Goal: Task Accomplishment & Management: Complete application form

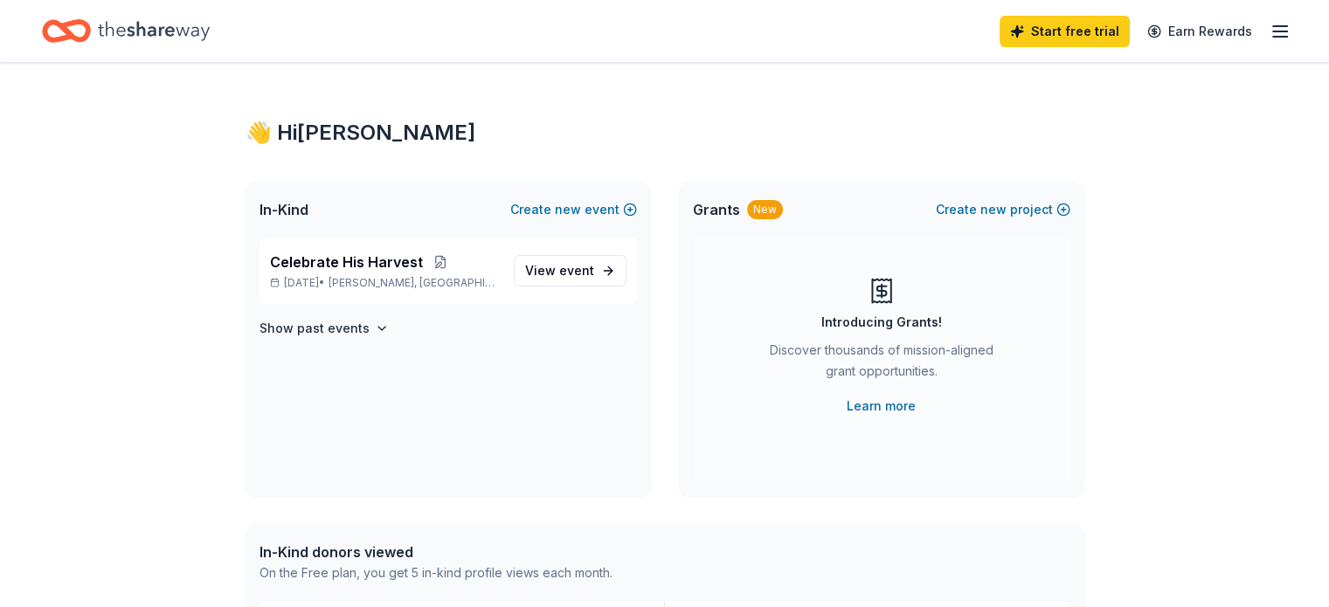
click at [208, 32] on icon "Home" at bounding box center [154, 30] width 112 height 19
click at [381, 266] on span "Celebrate His Harvest" at bounding box center [346, 262] width 153 height 21
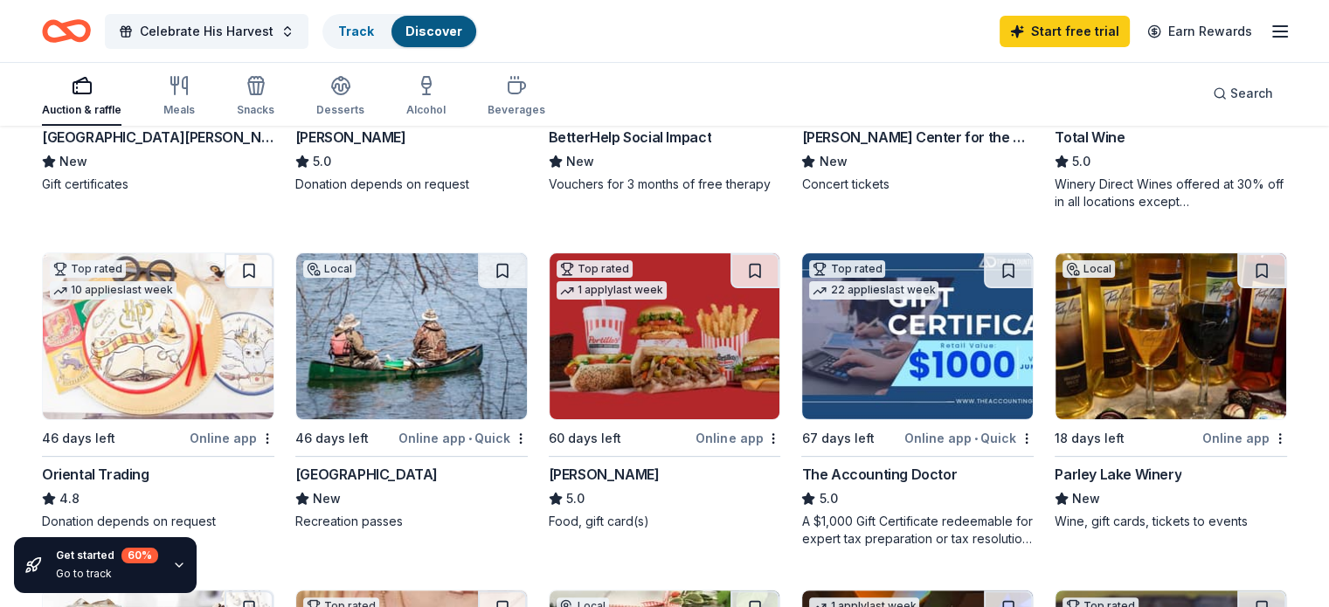
scroll to position [437, 0]
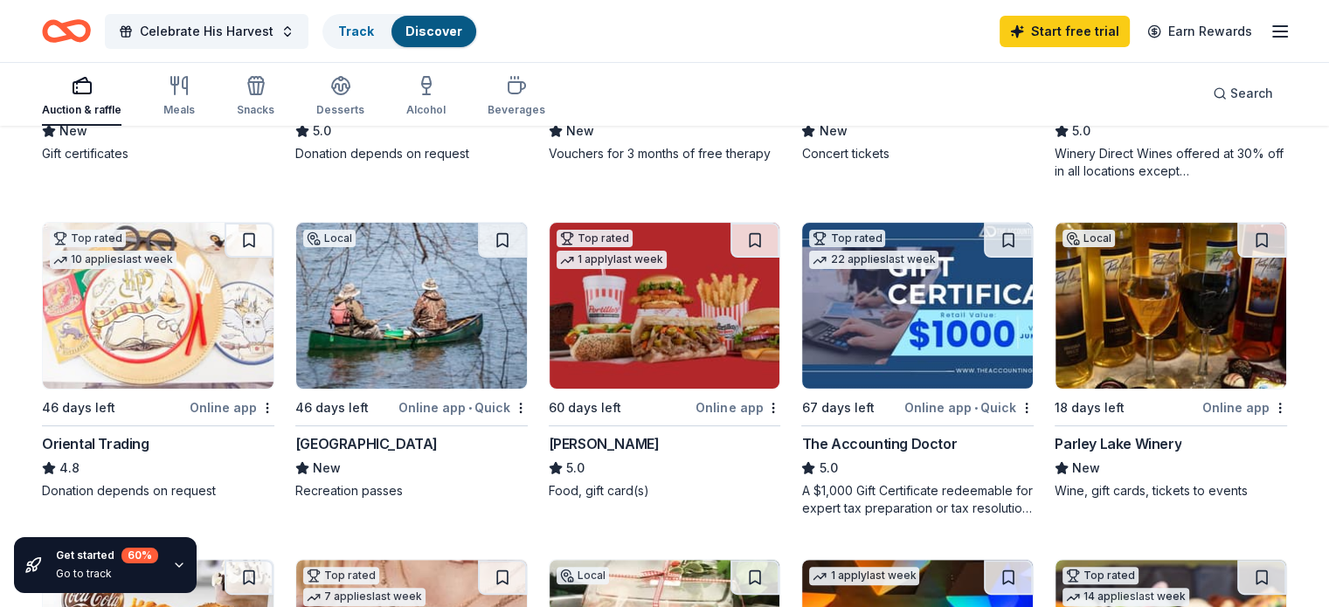
click at [398, 442] on div "Three Rivers Park District" at bounding box center [366, 443] width 142 height 21
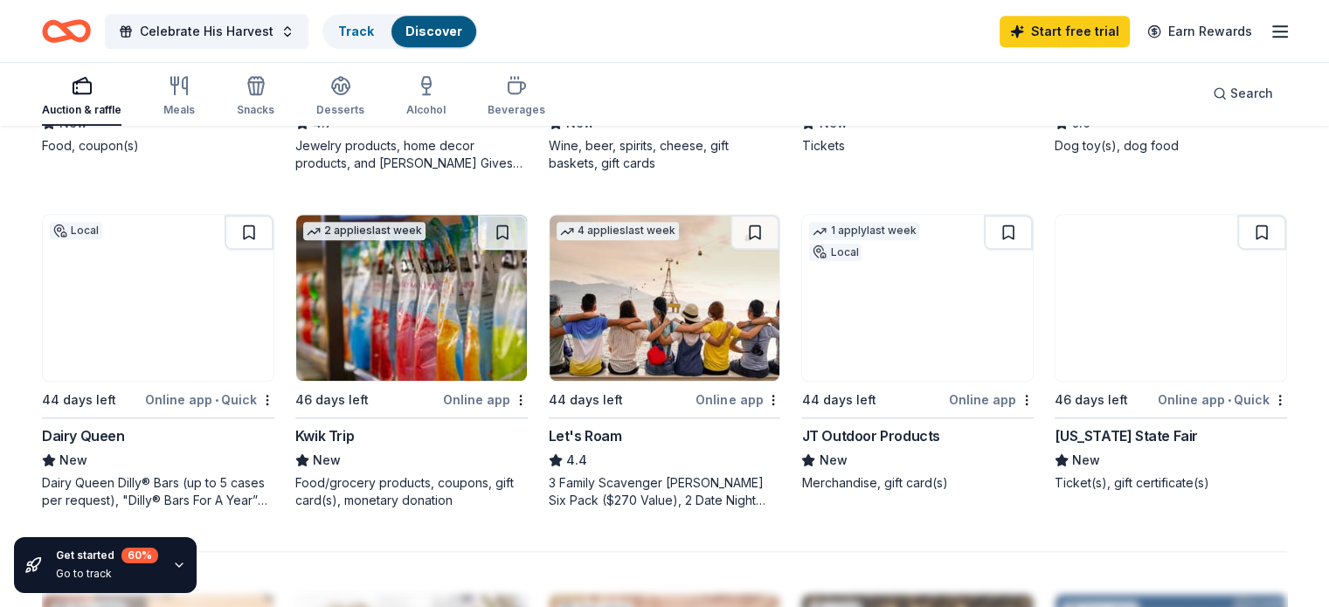
scroll to position [1150, 0]
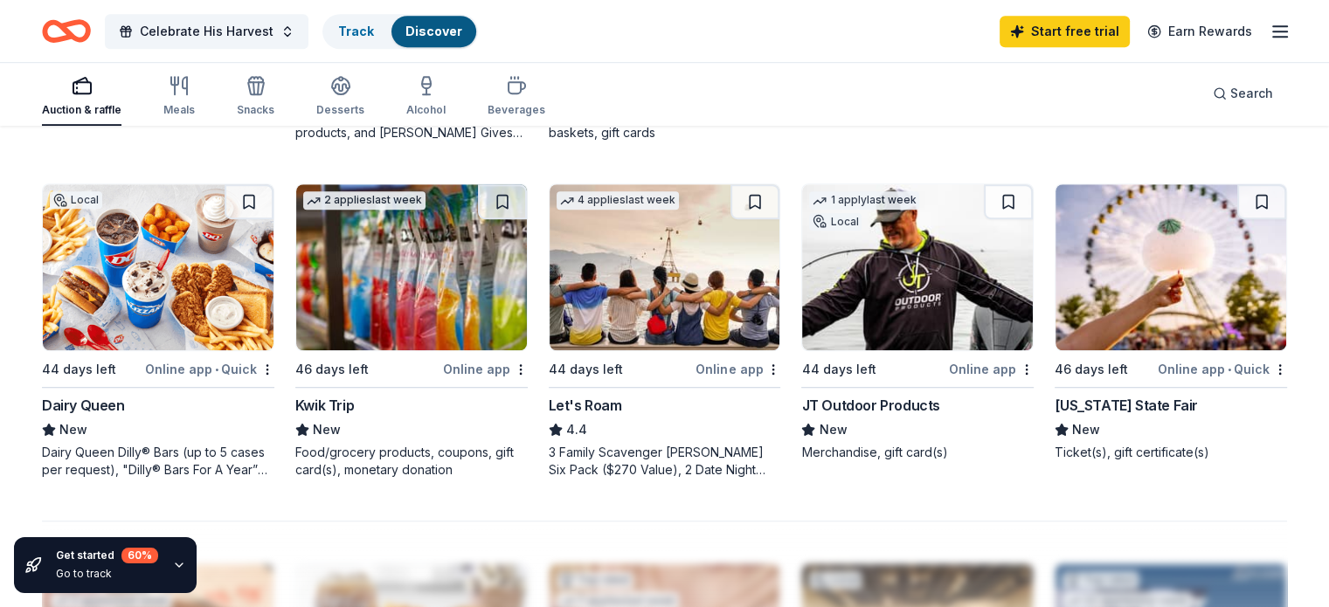
click at [215, 276] on img at bounding box center [158, 267] width 231 height 166
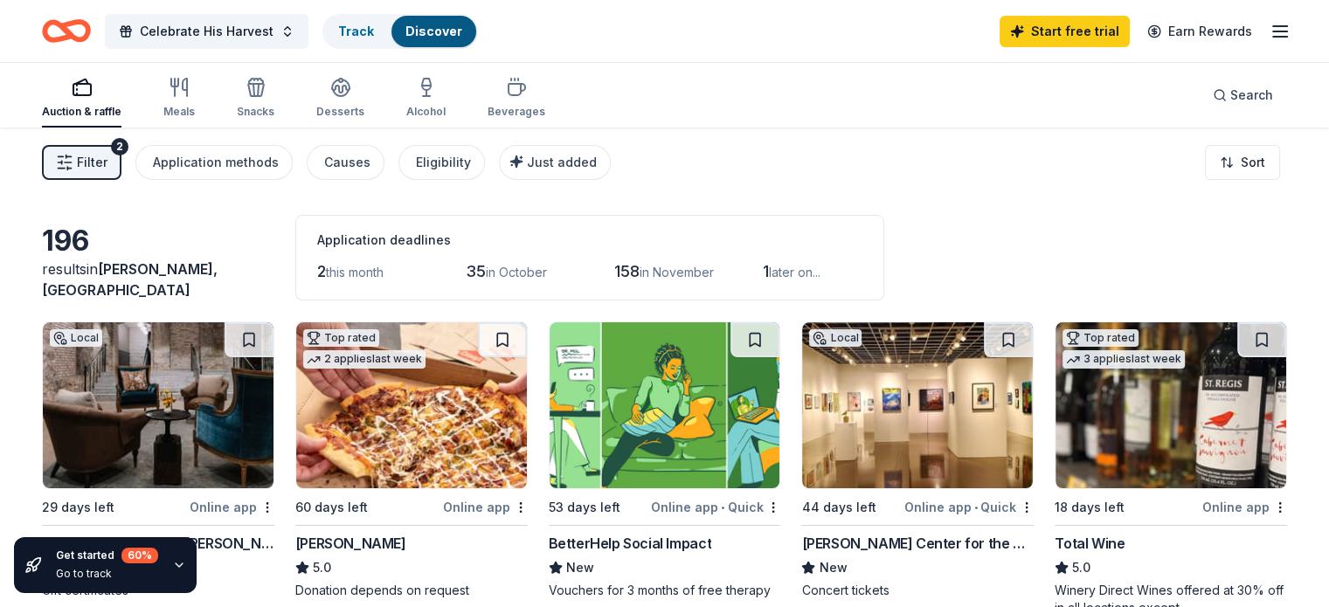
scroll to position [87, 0]
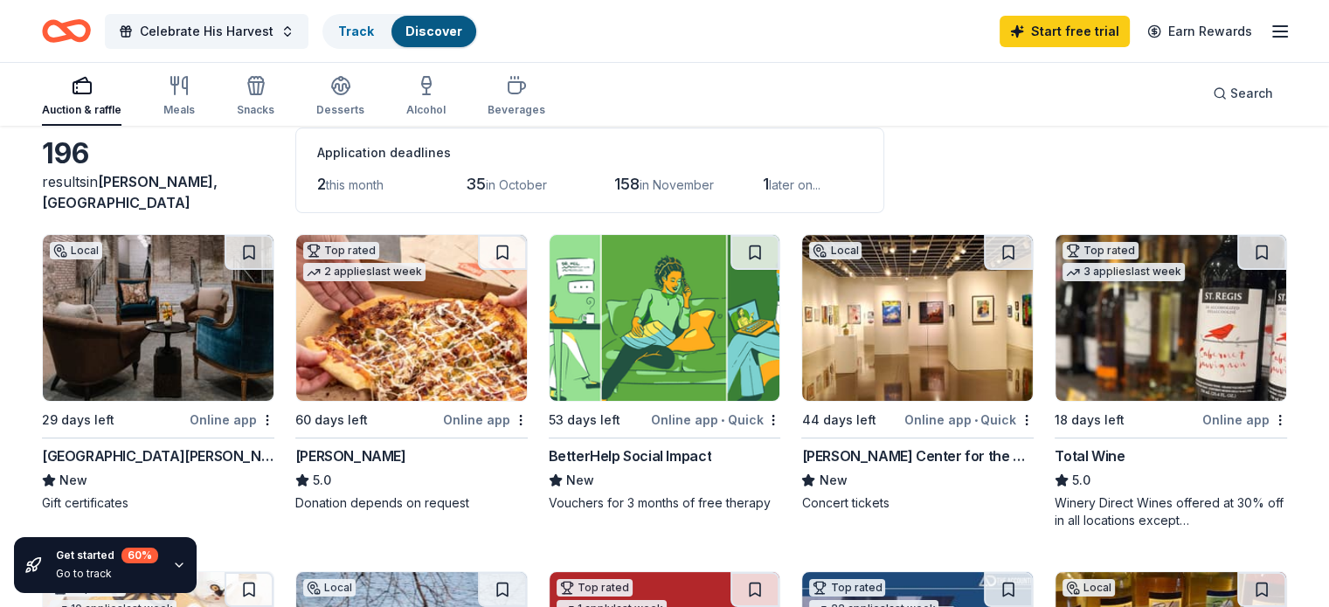
click at [1039, 190] on div "196 results in Mayer, MN Application deadlines 2 this month 35 in October 158 i…" at bounding box center [664, 171] width 1245 height 86
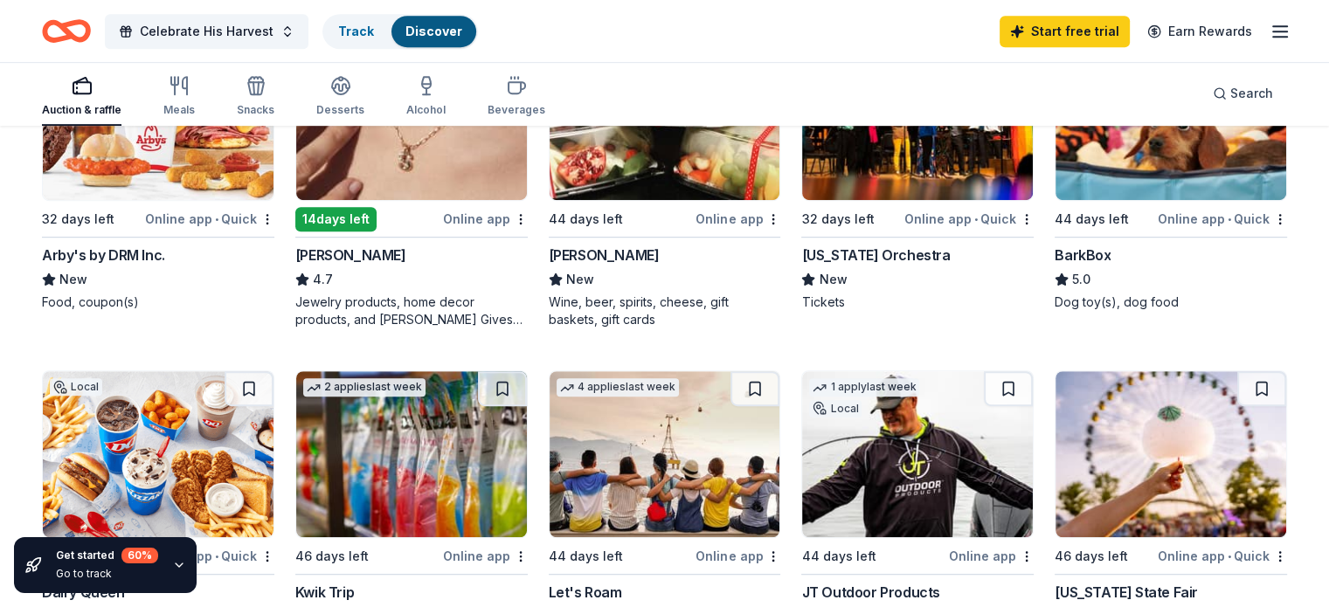
scroll to position [957, 0]
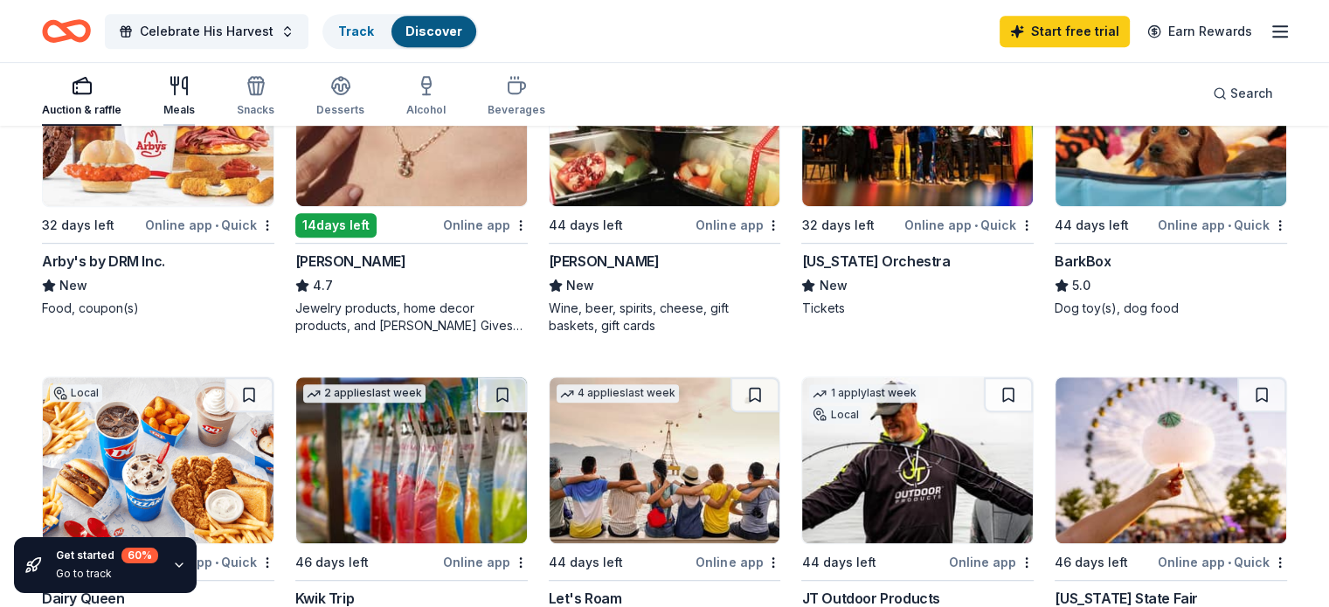
click at [195, 110] on div "Meals" at bounding box center [178, 110] width 31 height 14
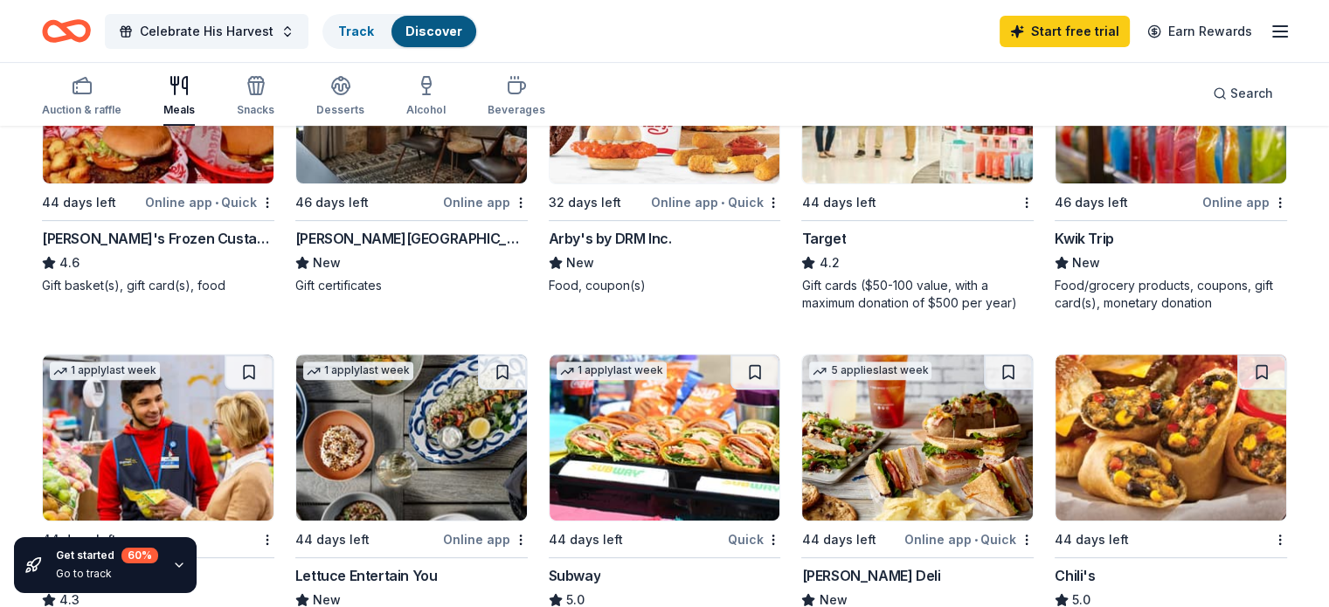
scroll to position [349, 0]
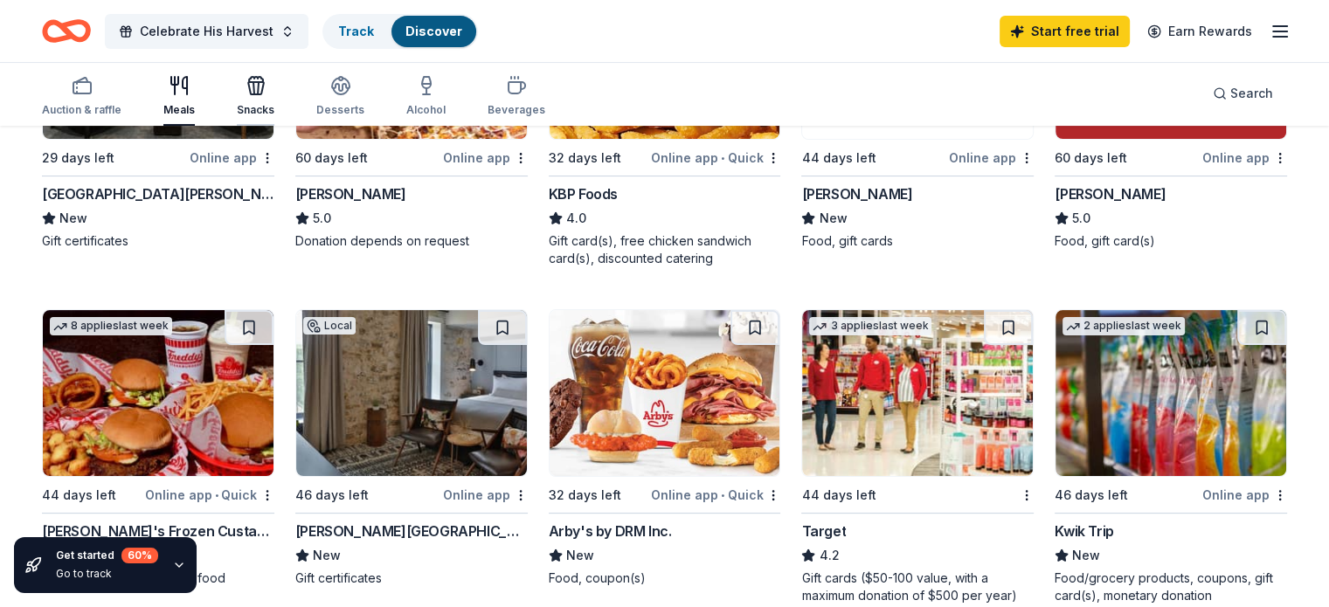
click at [266, 88] on icon "button" at bounding box center [255, 85] width 21 height 21
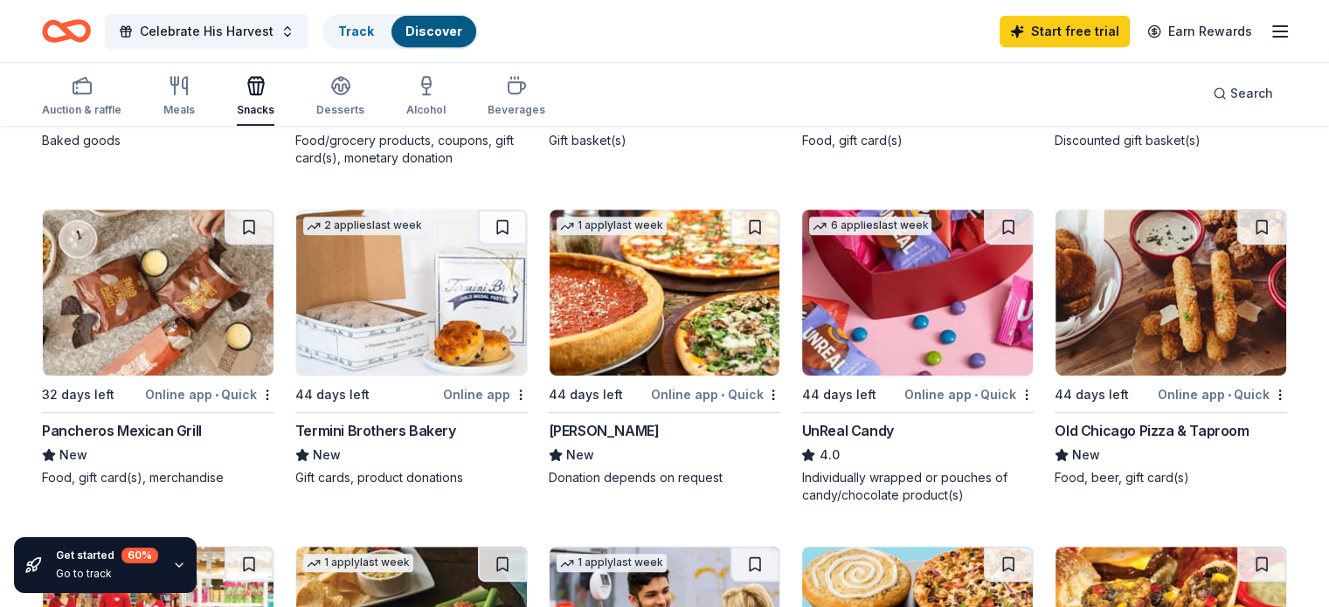
scroll to position [786, 0]
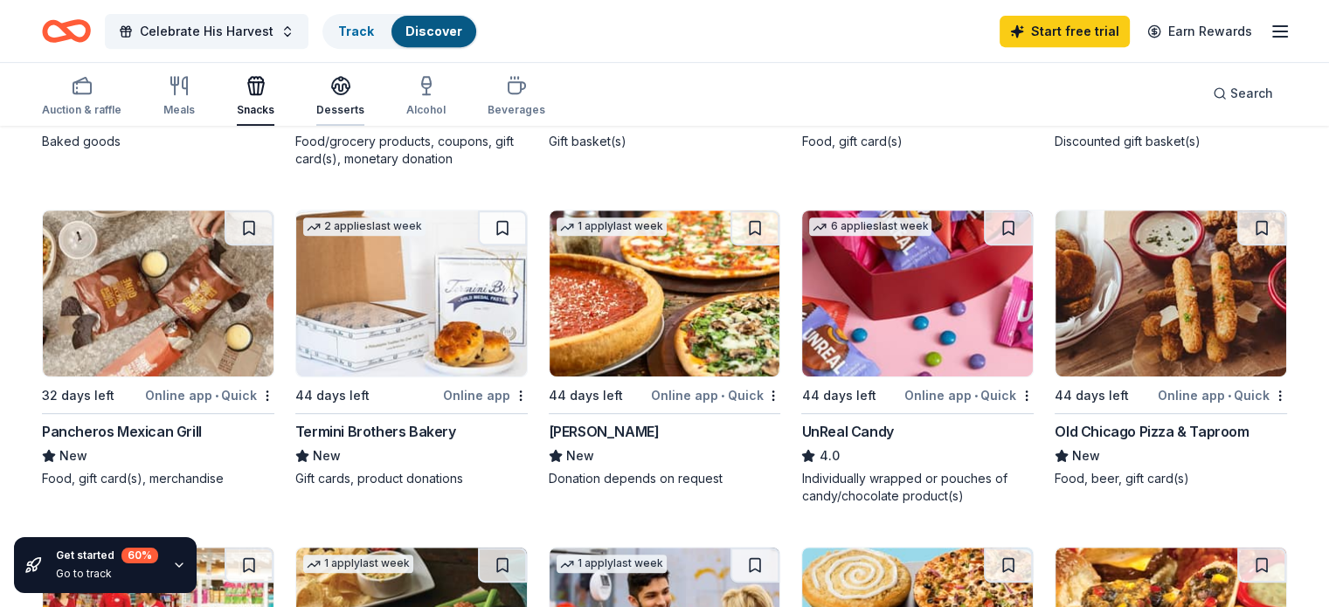
click at [351, 90] on icon "button" at bounding box center [340, 85] width 21 height 21
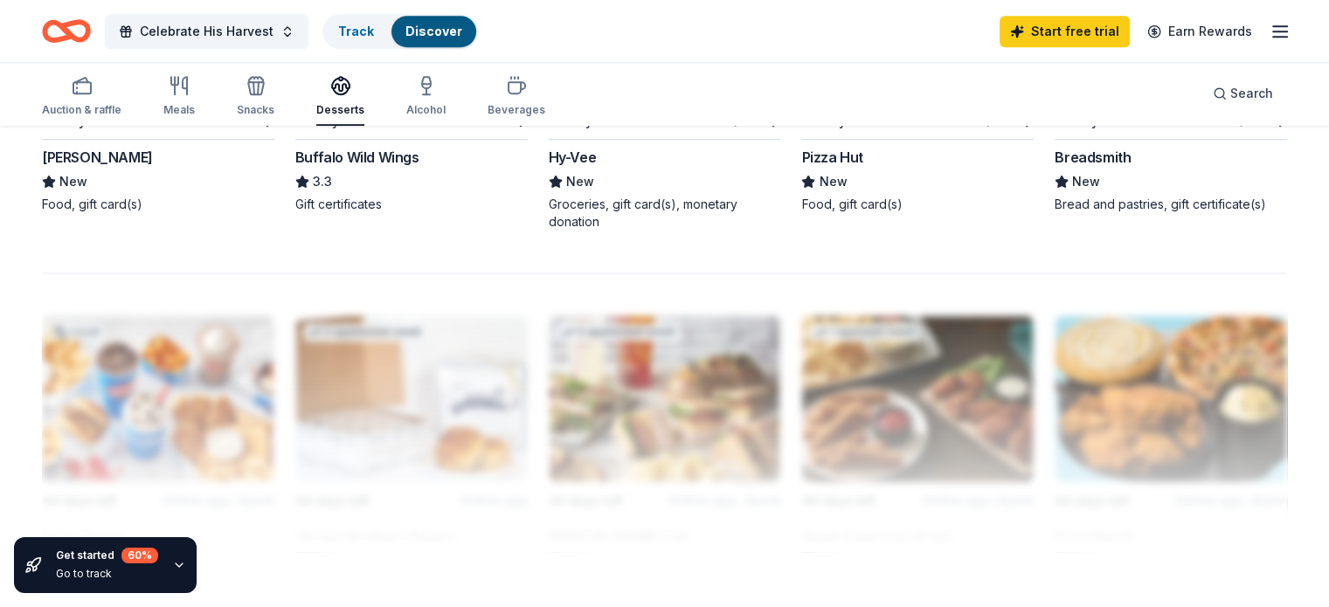
scroll to position [874, 0]
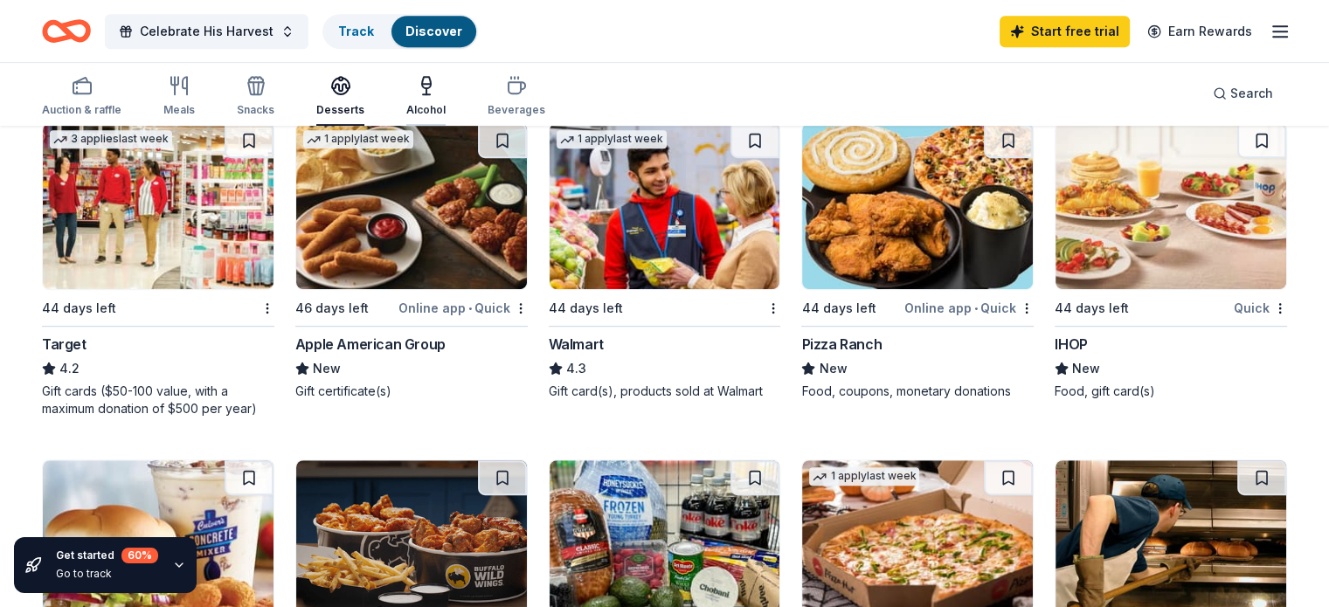
click at [437, 93] on icon "button" at bounding box center [426, 85] width 21 height 21
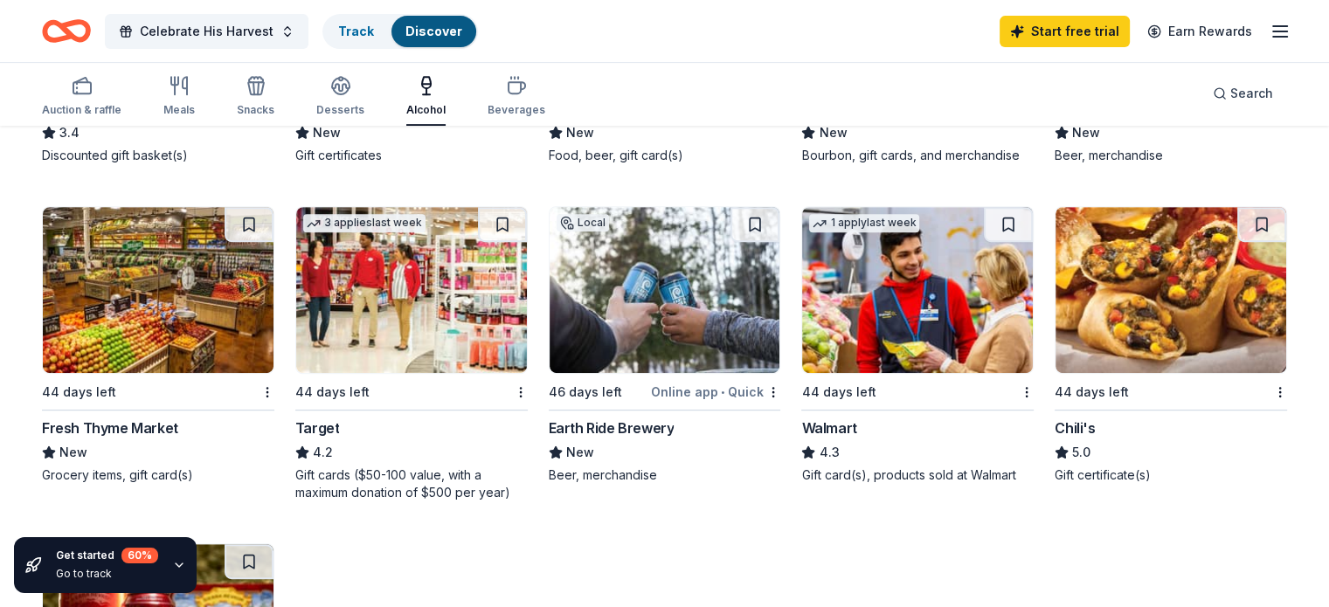
scroll to position [611, 0]
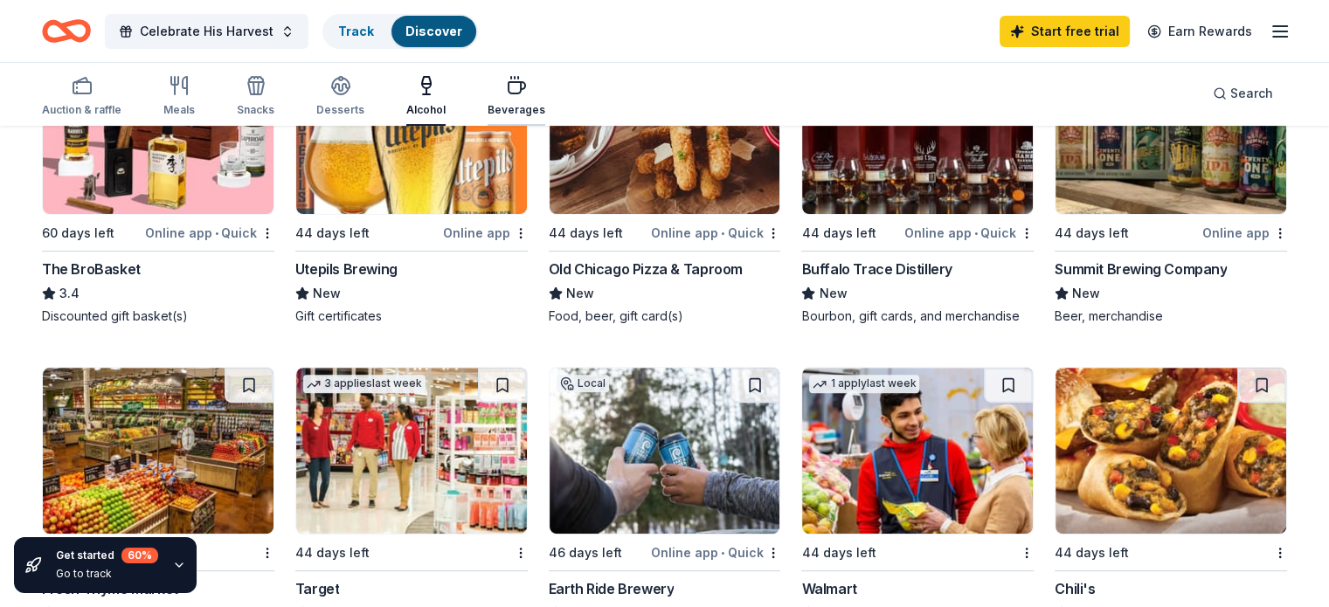
click at [545, 108] on div "Beverages" at bounding box center [516, 110] width 58 height 14
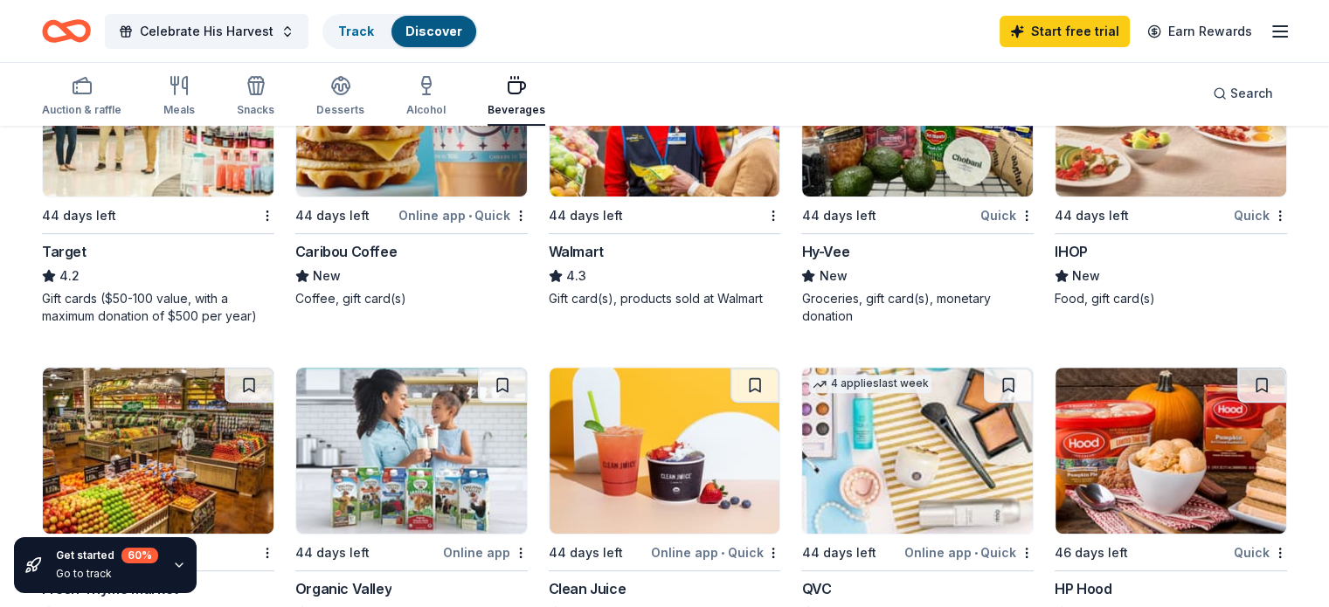
scroll to position [524, 0]
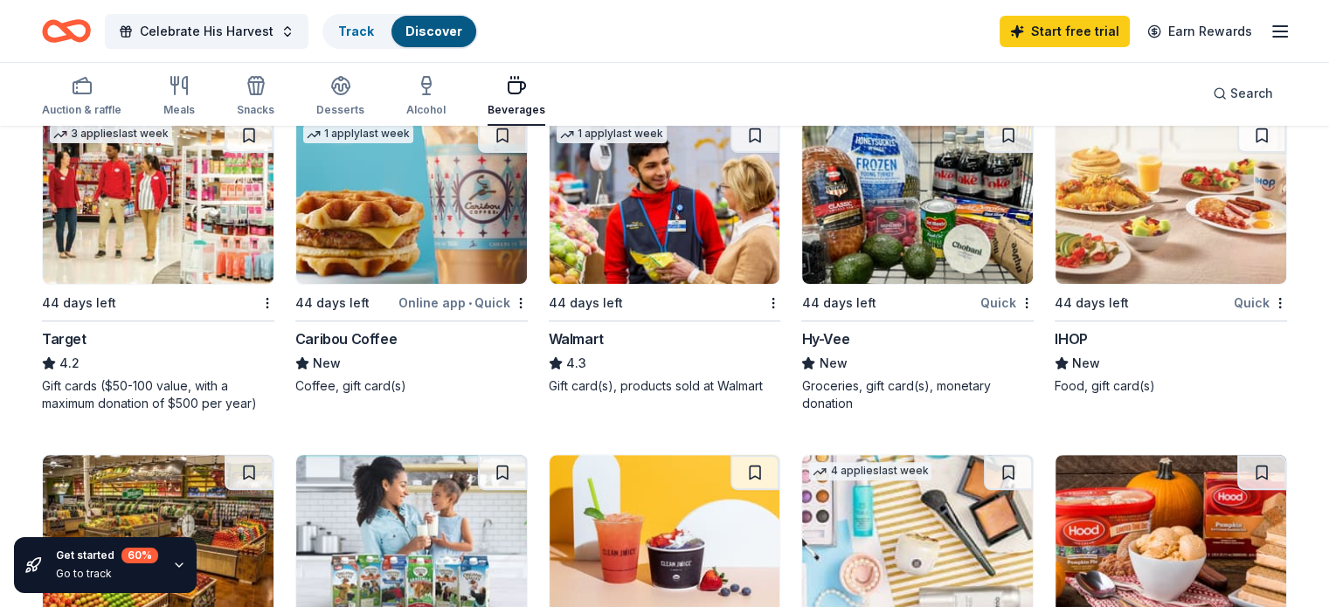
click at [1276, 395] on div "15 results in Mayer, MN Application deadlines 0 this month 15 in November 1 pas…" at bounding box center [664, 386] width 1329 height 1567
click at [842, 302] on div "44 days left" at bounding box center [838, 303] width 74 height 21
click at [828, 333] on div "Hy-Vee" at bounding box center [825, 338] width 48 height 21
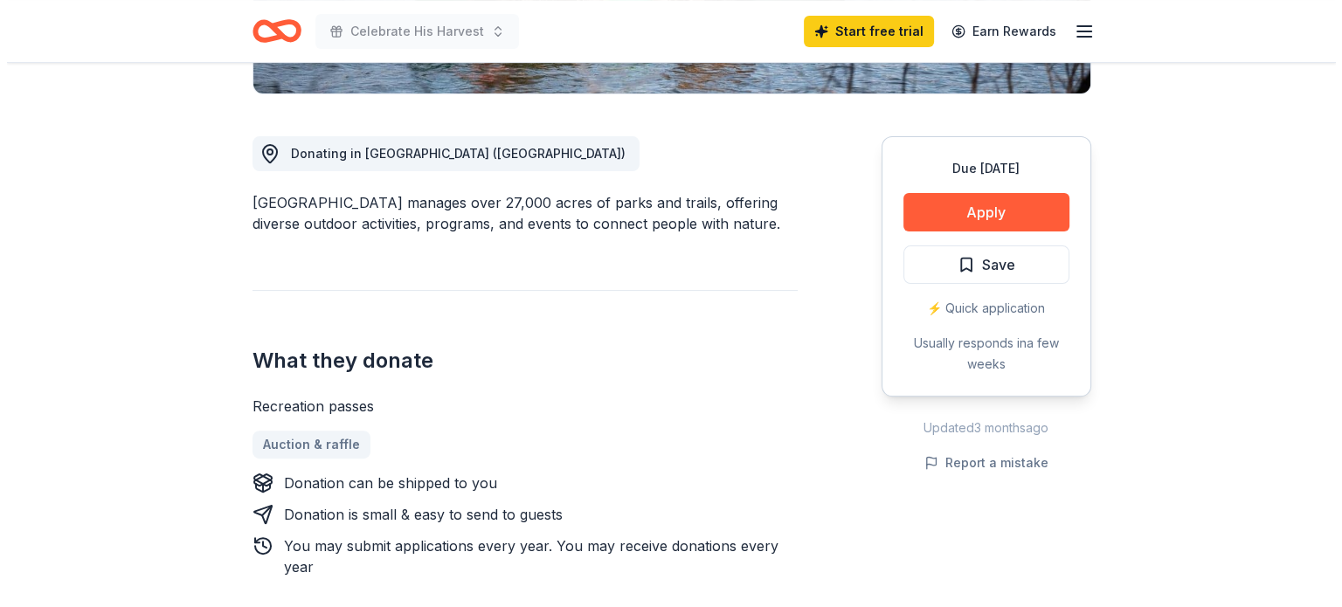
scroll to position [524, 0]
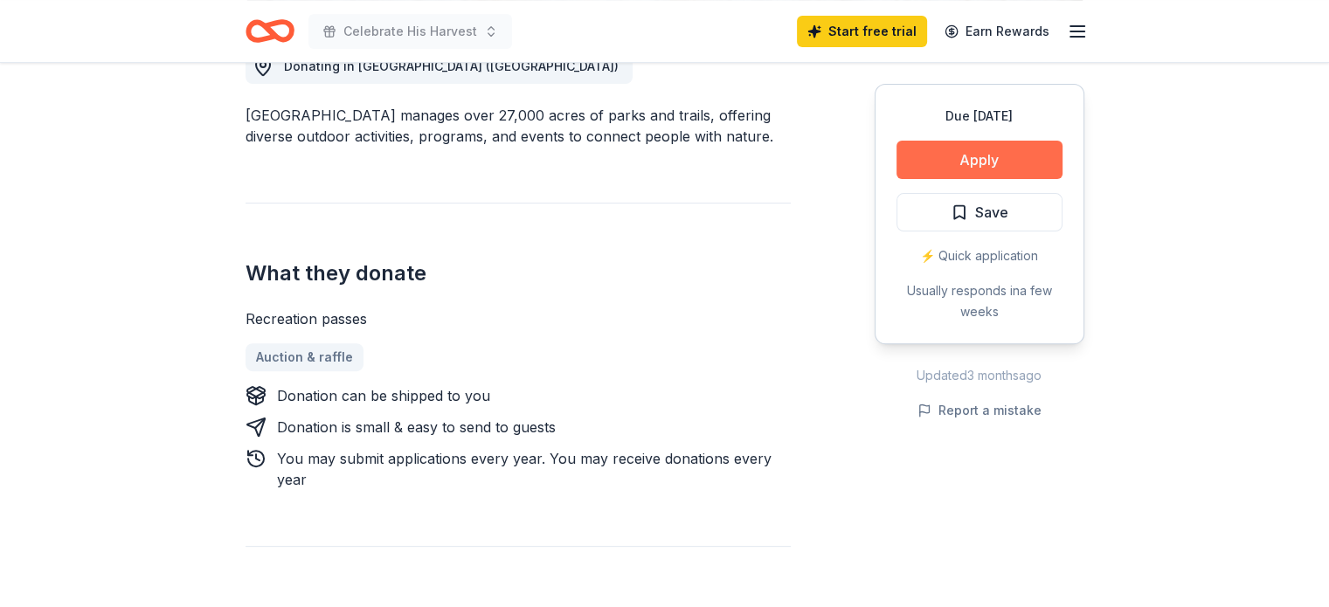
click at [971, 154] on button "Apply" at bounding box center [979, 160] width 166 height 38
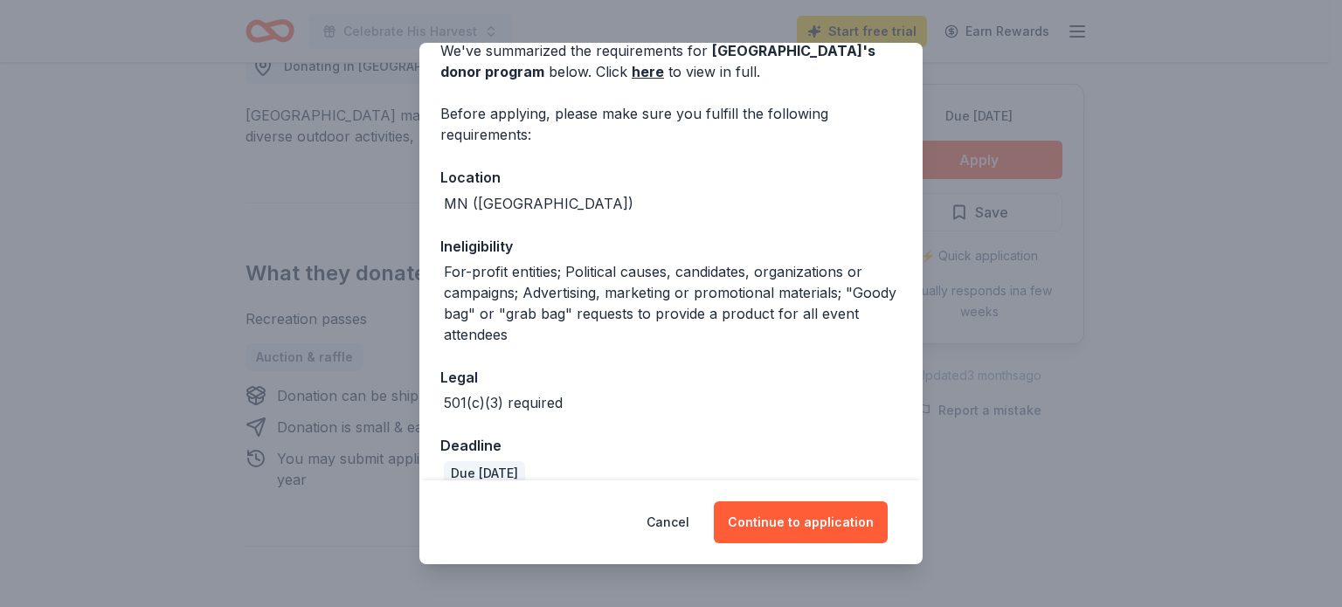
scroll to position [249, 0]
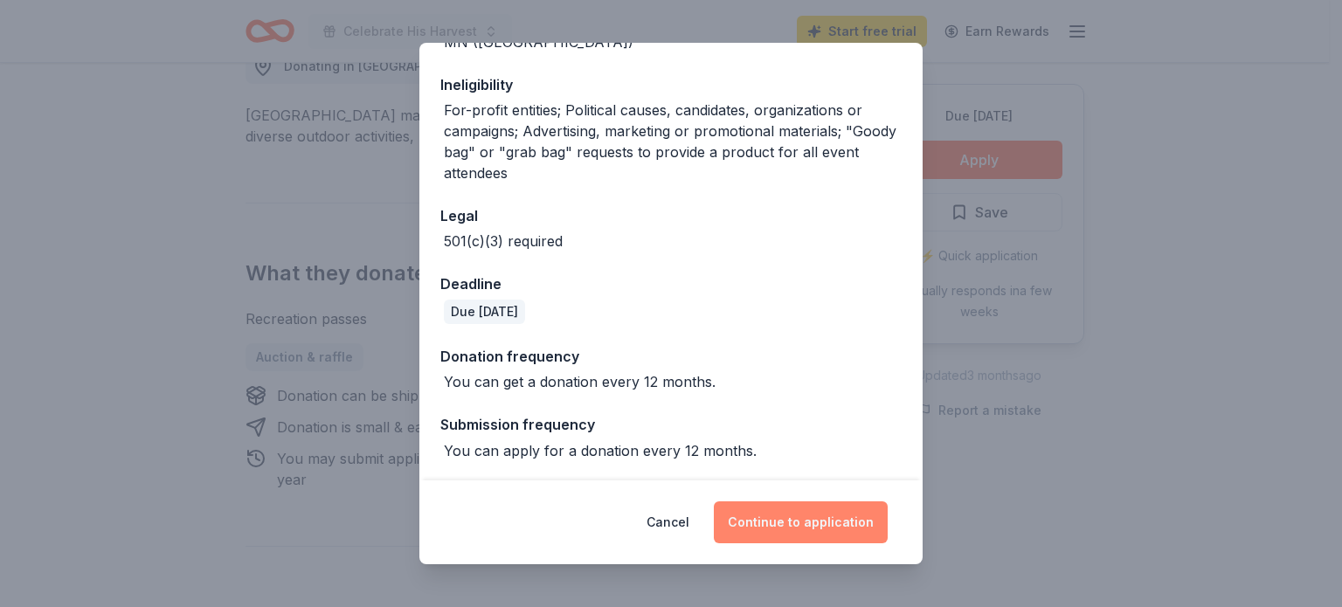
click at [828, 523] on button "Continue to application" at bounding box center [801, 522] width 174 height 42
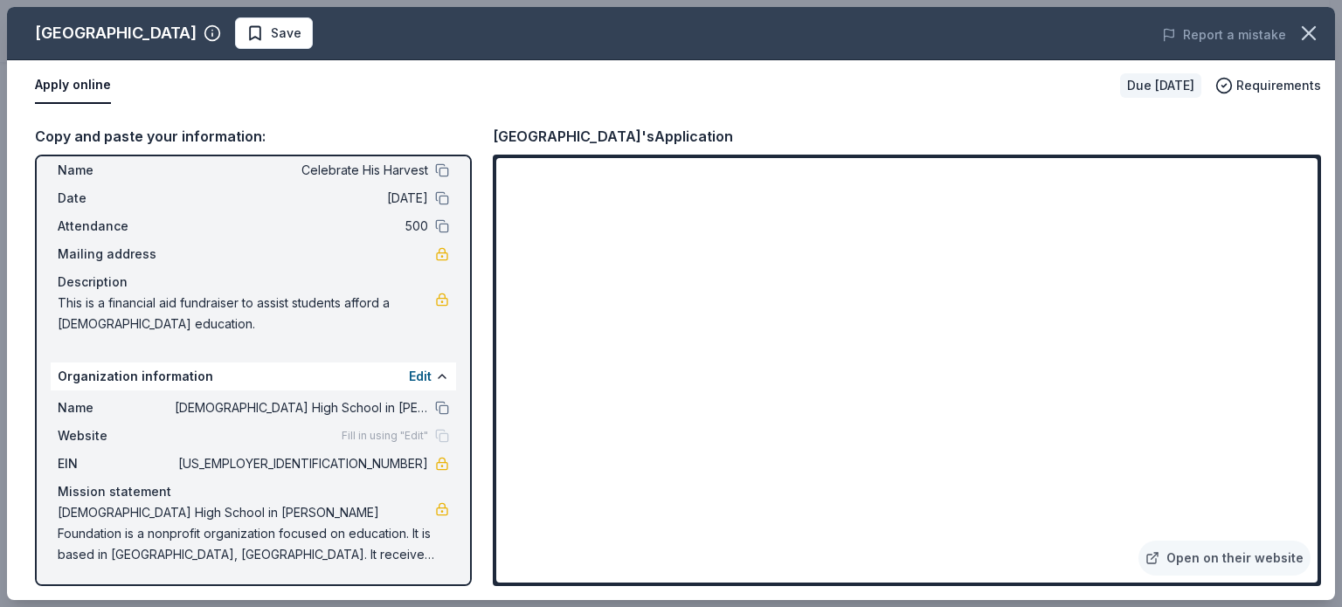
scroll to position [0, 0]
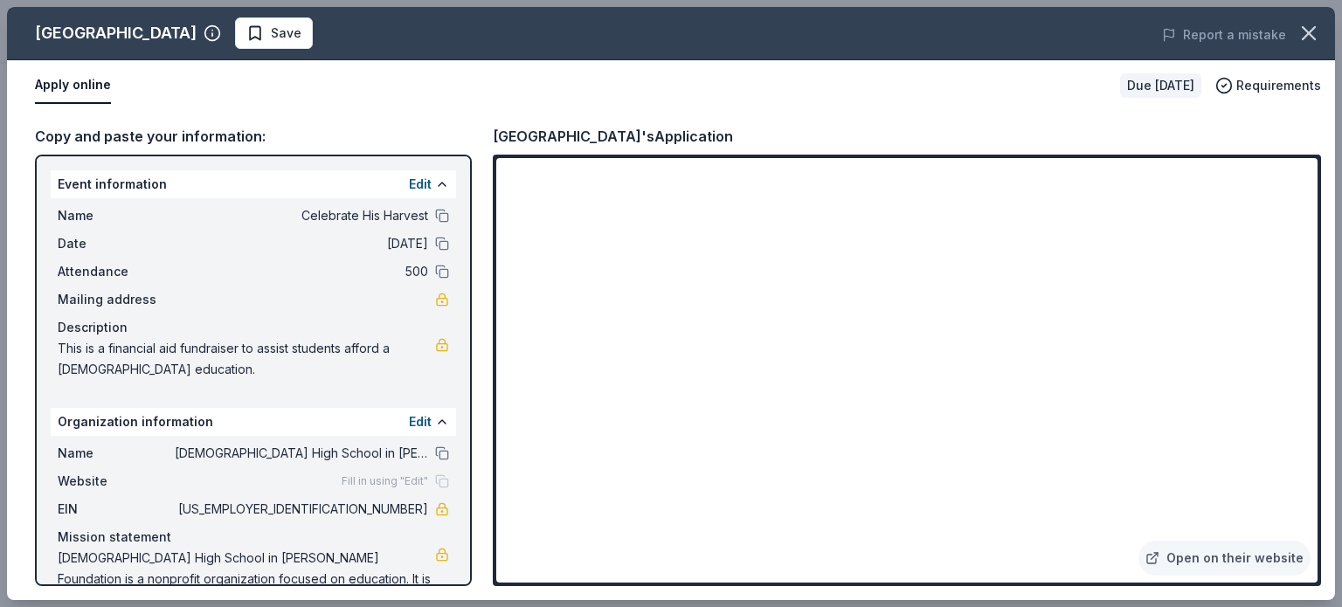
click at [77, 83] on button "Apply online" at bounding box center [73, 85] width 76 height 37
click at [142, 36] on div "Three Rivers Park District" at bounding box center [116, 33] width 162 height 28
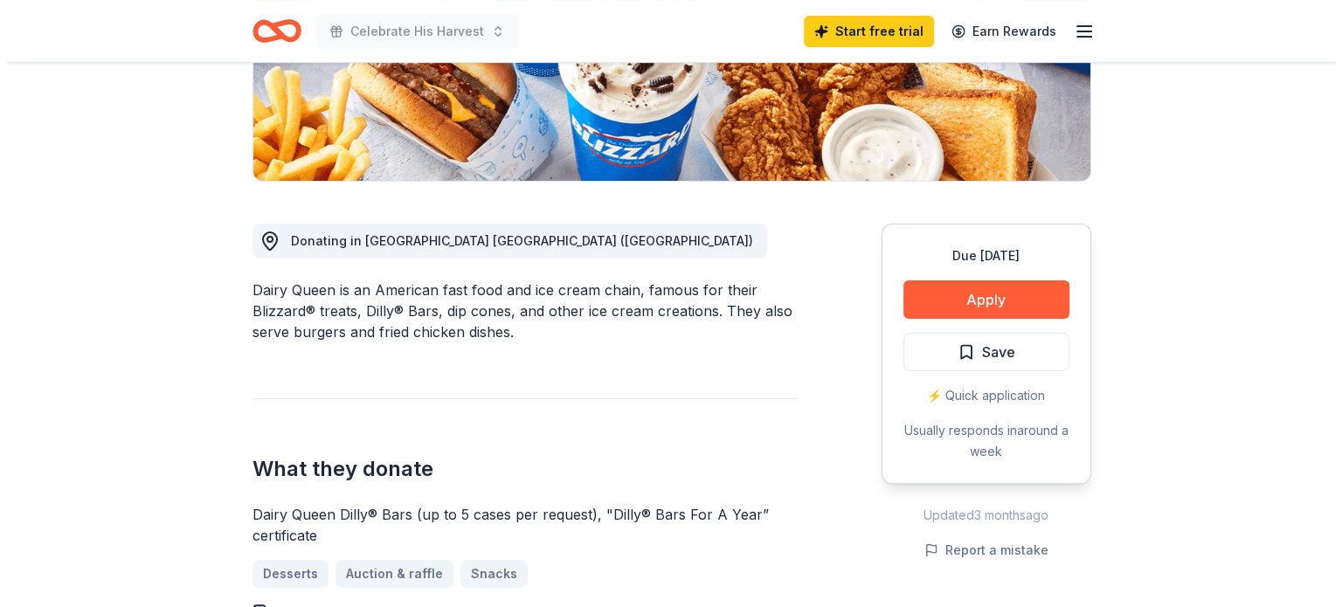
scroll to position [437, 0]
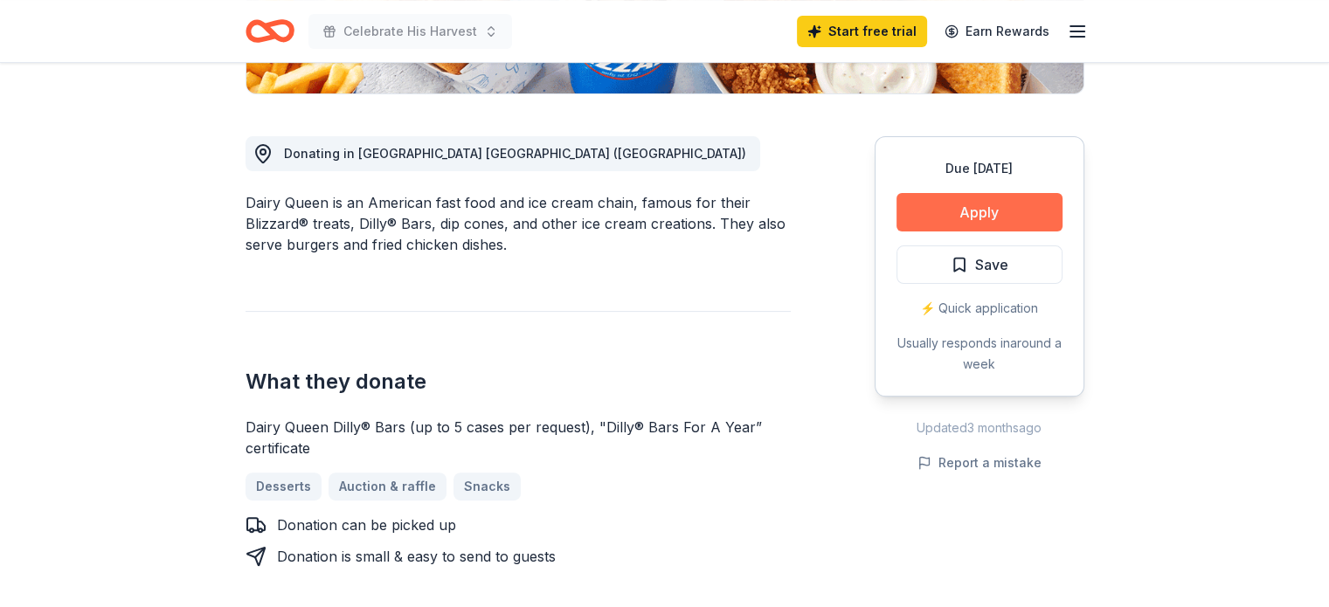
click at [994, 206] on button "Apply" at bounding box center [979, 212] width 166 height 38
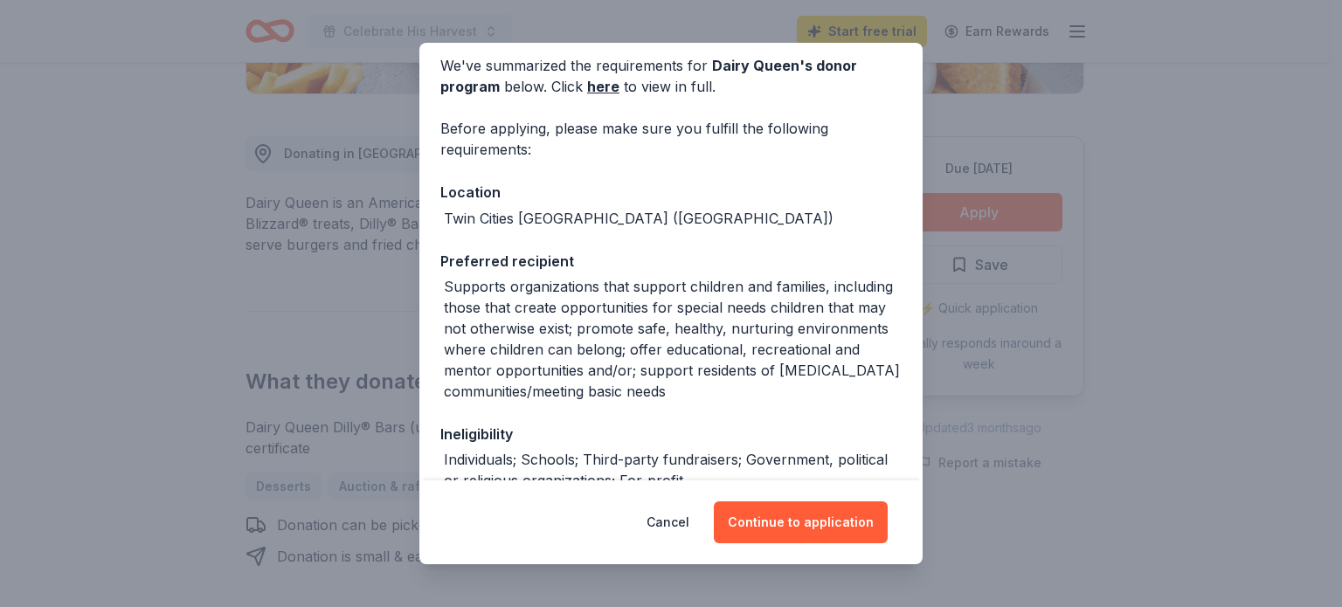
scroll to position [175, 0]
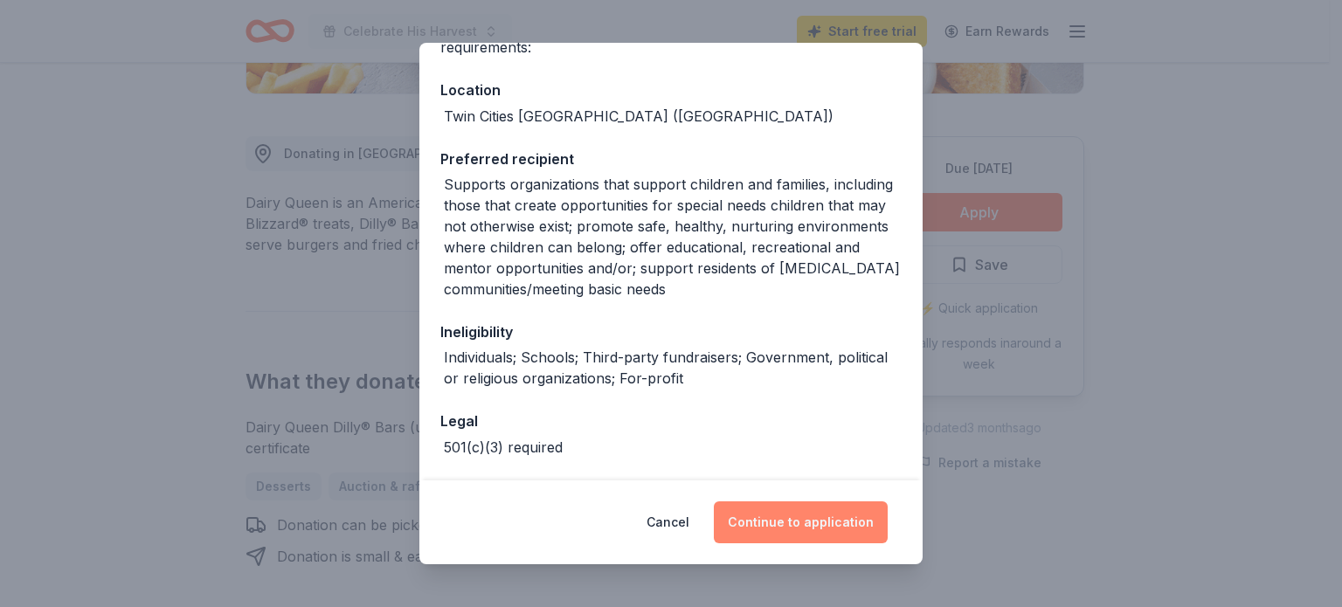
click at [784, 513] on button "Continue to application" at bounding box center [801, 522] width 174 height 42
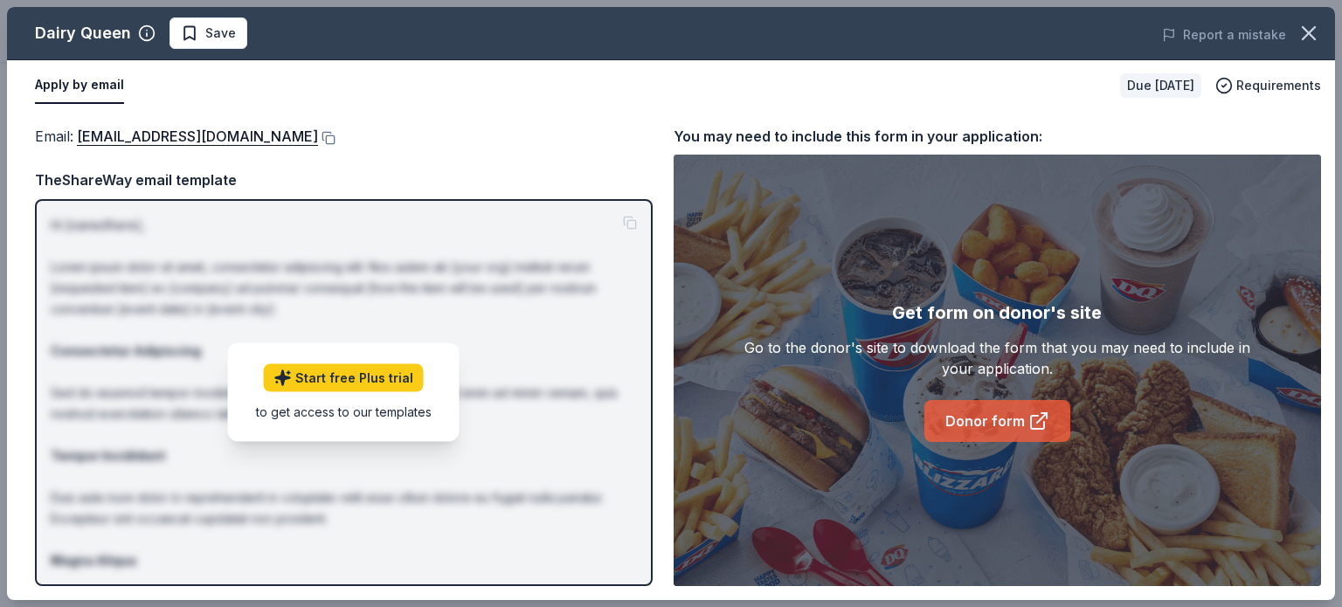
click at [964, 422] on link "Donor form" at bounding box center [997, 421] width 146 height 42
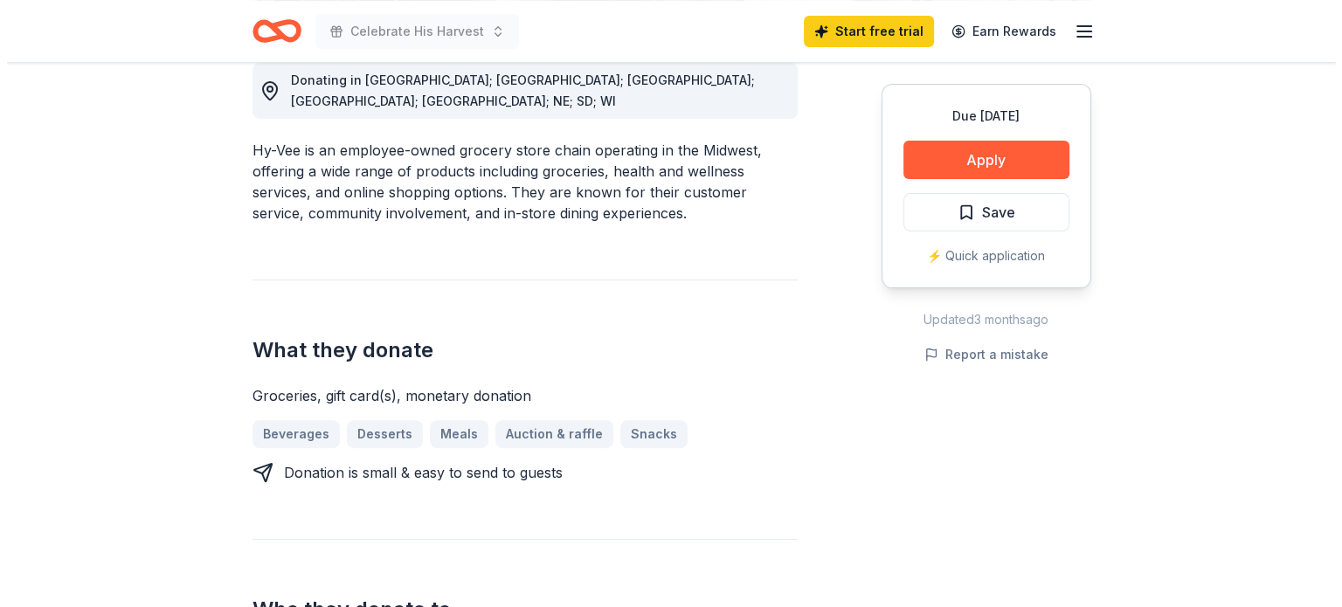
scroll to position [524, 0]
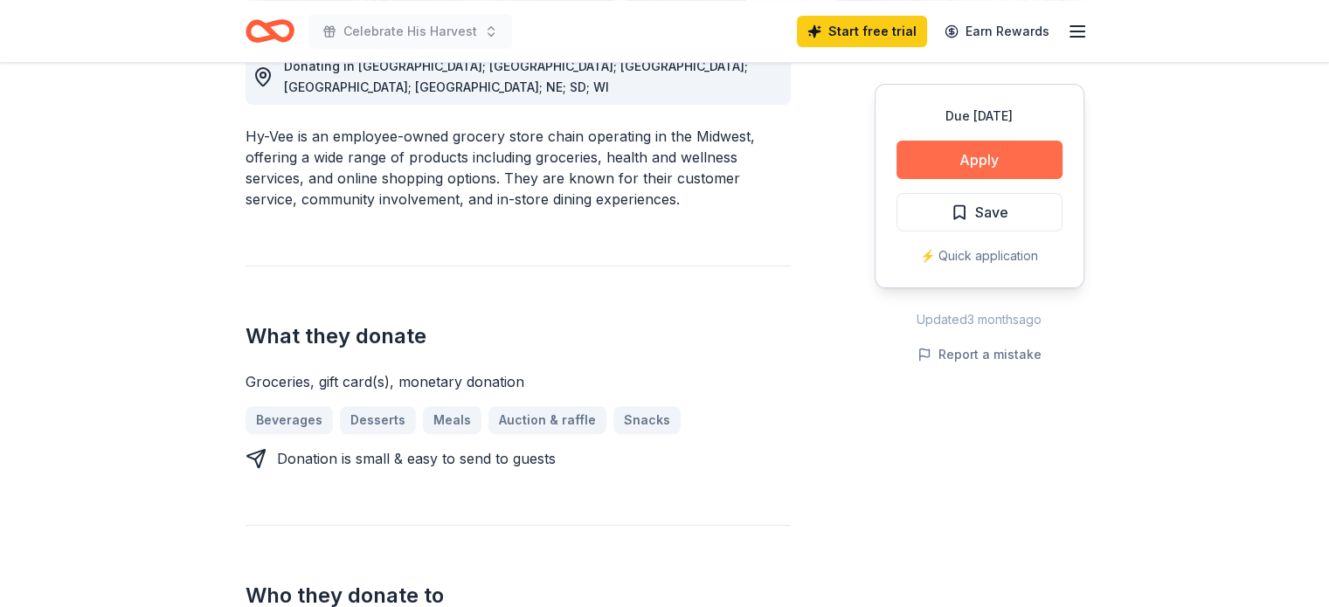
click at [966, 157] on button "Apply" at bounding box center [979, 160] width 166 height 38
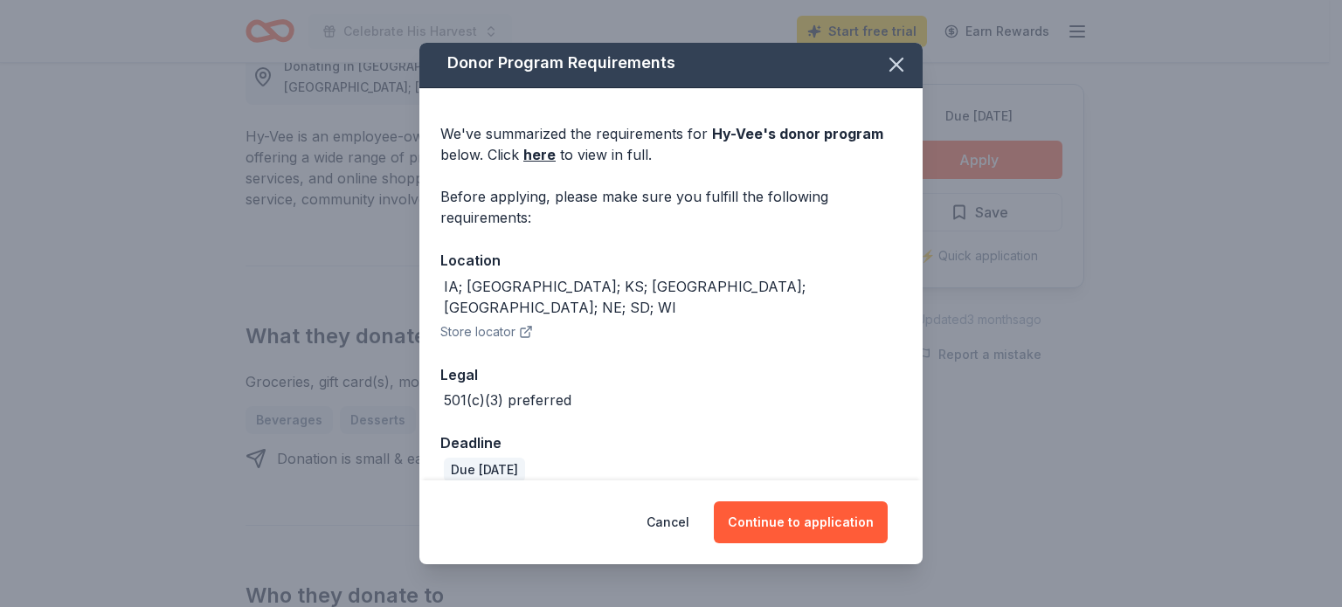
scroll to position [5, 0]
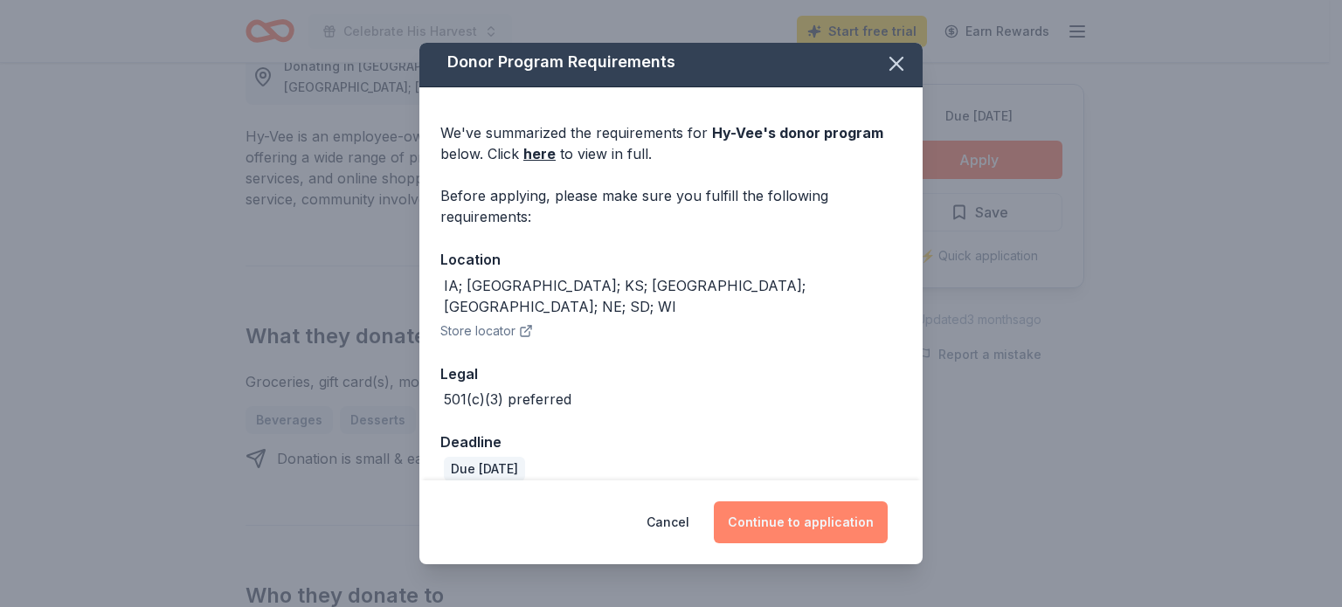
click at [798, 523] on button "Continue to application" at bounding box center [801, 522] width 174 height 42
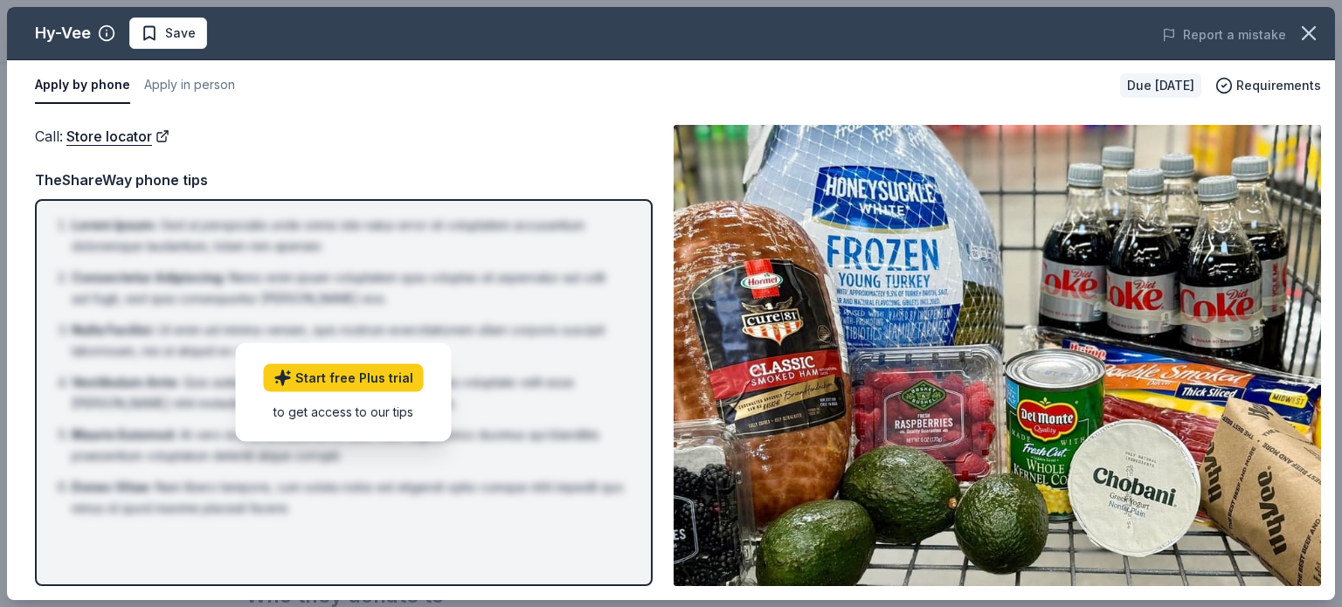
click at [1033, 301] on img at bounding box center [997, 355] width 647 height 461
click at [1016, 388] on img at bounding box center [997, 355] width 647 height 461
click at [175, 86] on button "Apply in person" at bounding box center [189, 85] width 91 height 37
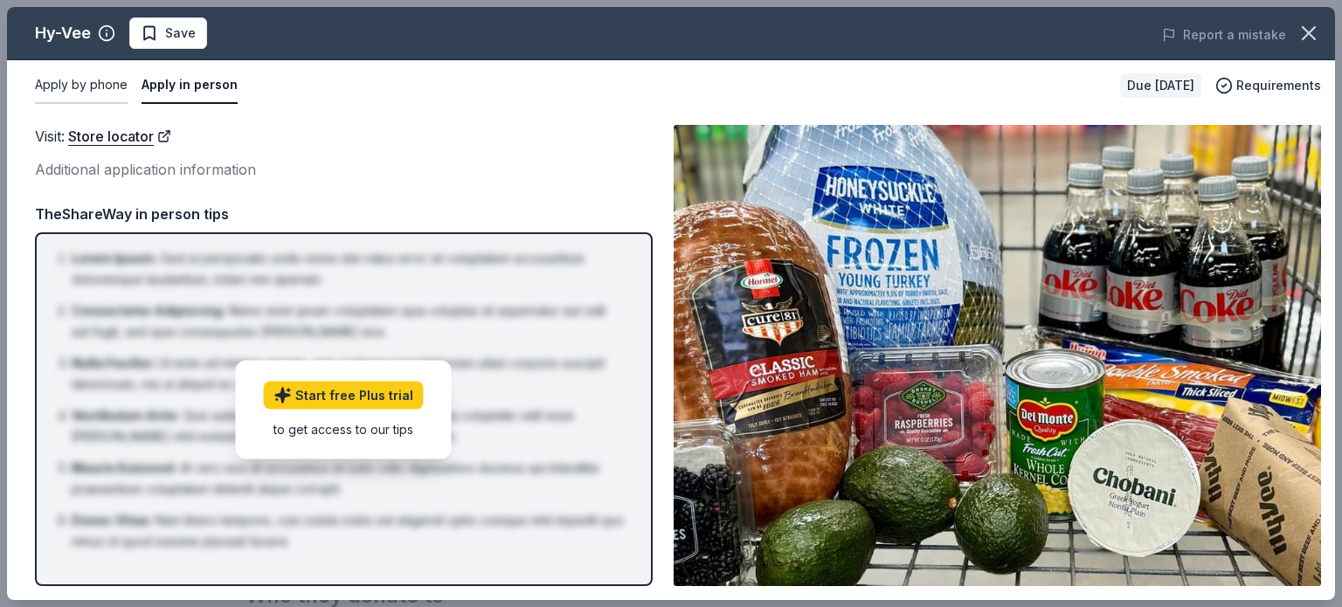
click at [84, 76] on button "Apply by phone" at bounding box center [81, 85] width 93 height 37
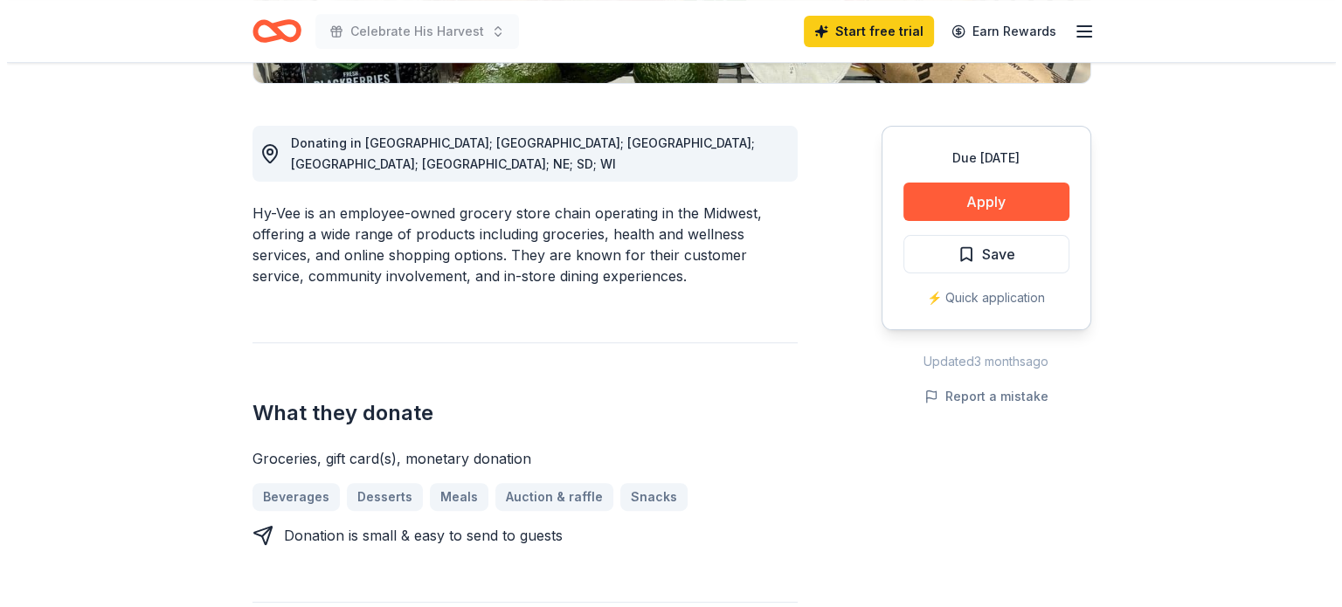
scroll to position [611, 0]
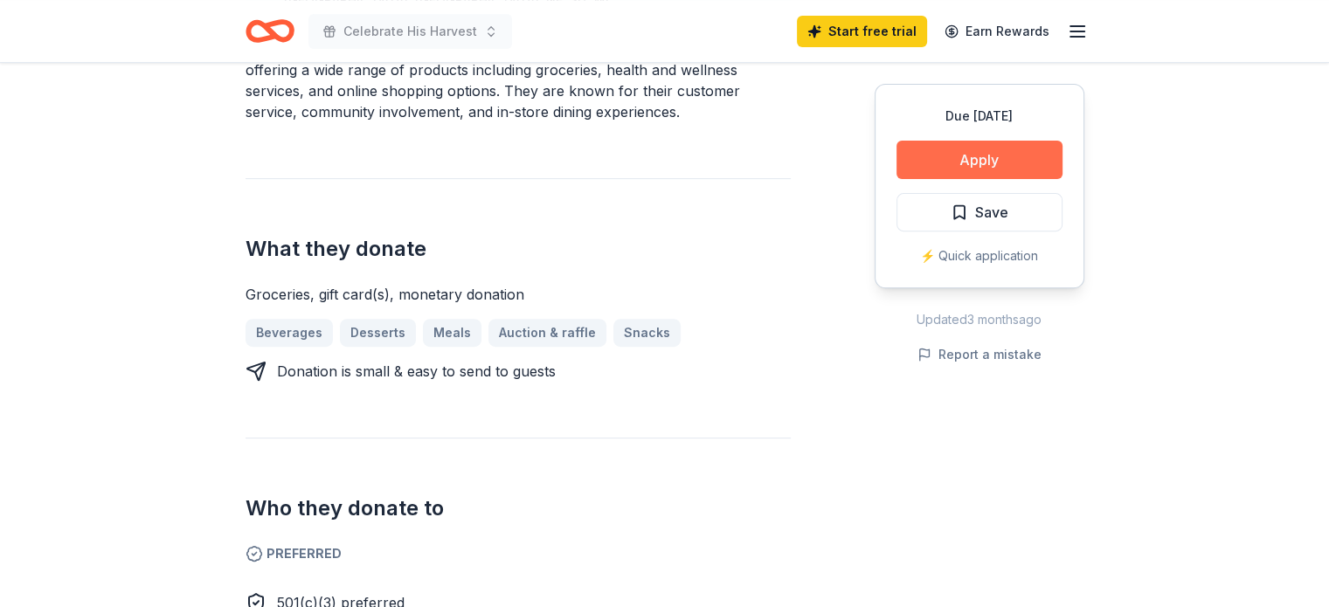
click at [1003, 153] on button "Apply" at bounding box center [979, 160] width 166 height 38
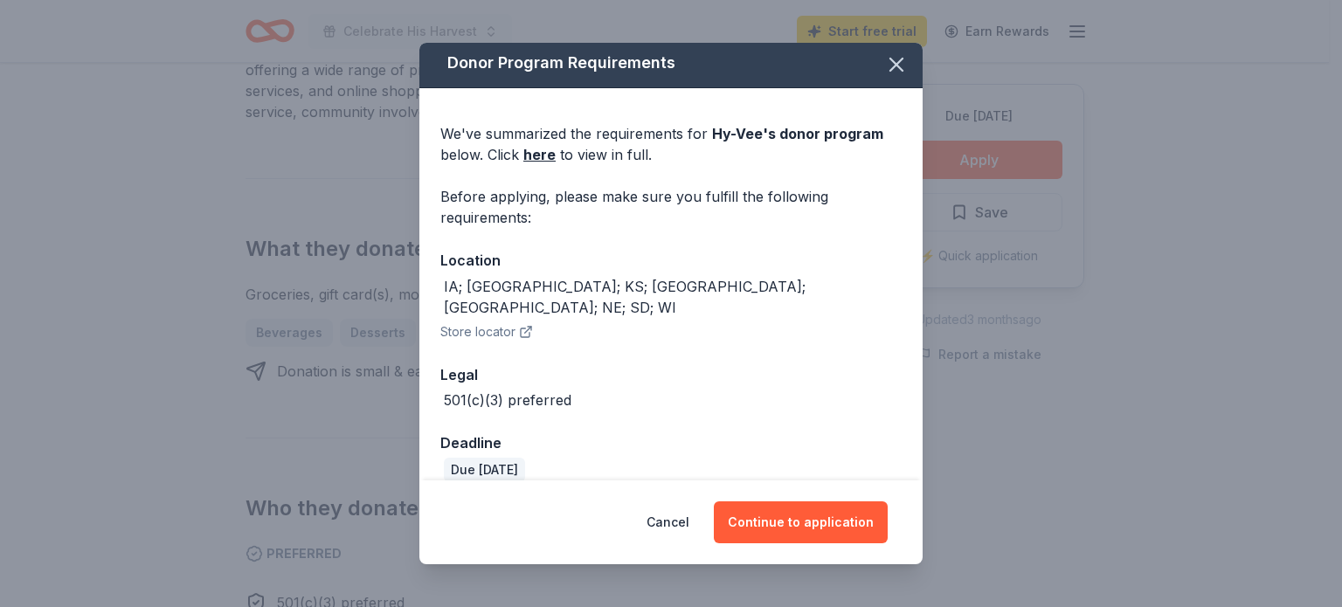
scroll to position [5, 0]
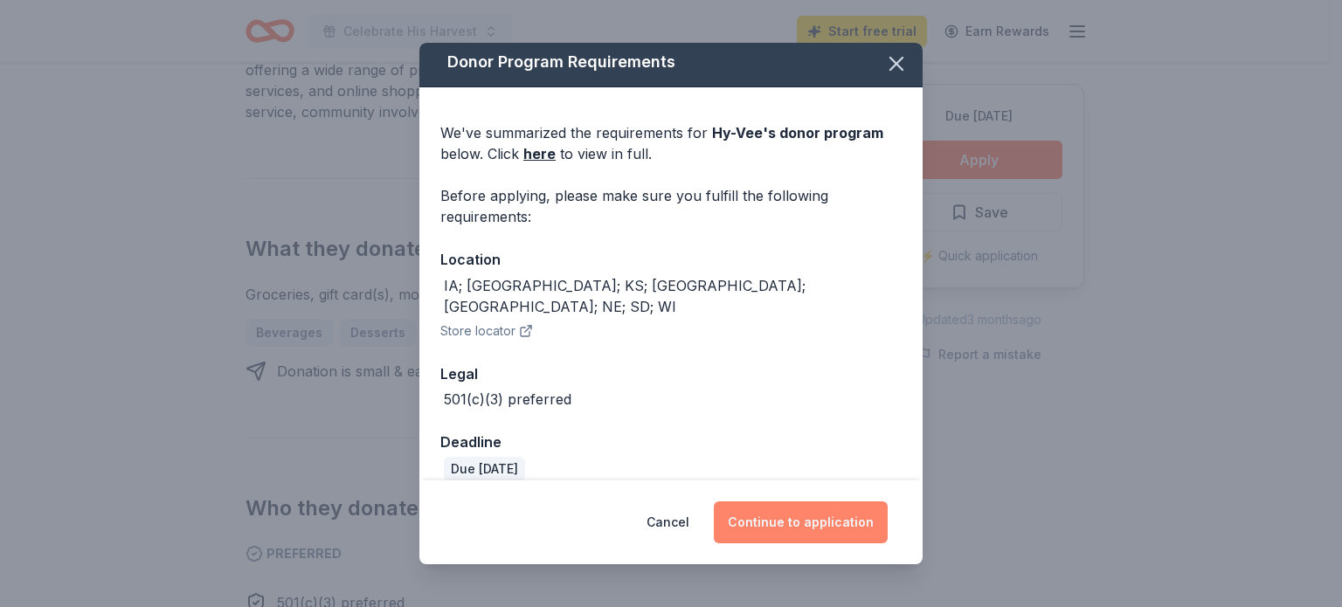
click at [814, 521] on button "Continue to application" at bounding box center [801, 522] width 174 height 42
